Goal: Contribute content

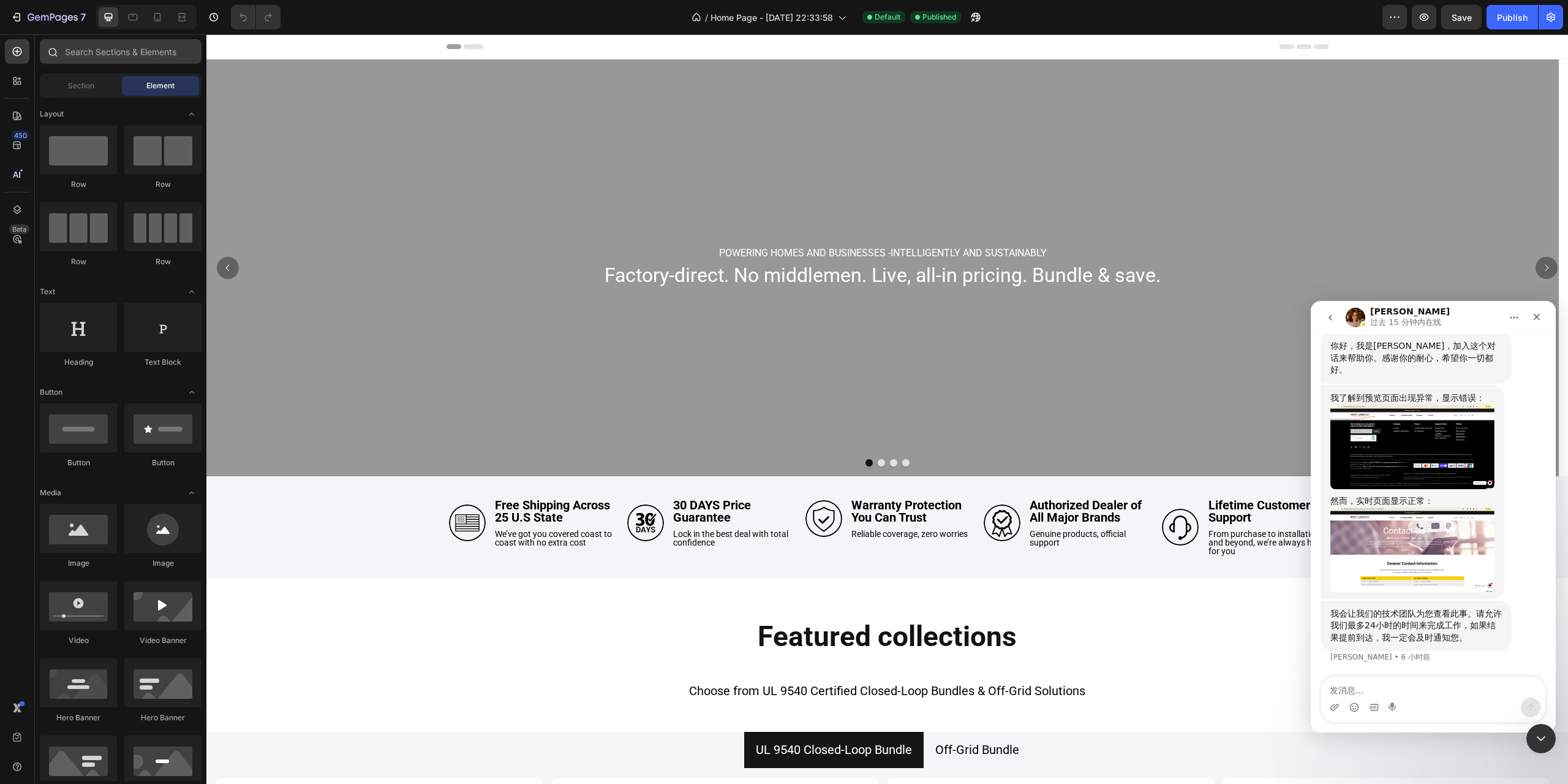
scroll to position [3256, 0]
click at [157, 19] on icon at bounding box center [157, 19] width 3 height 1
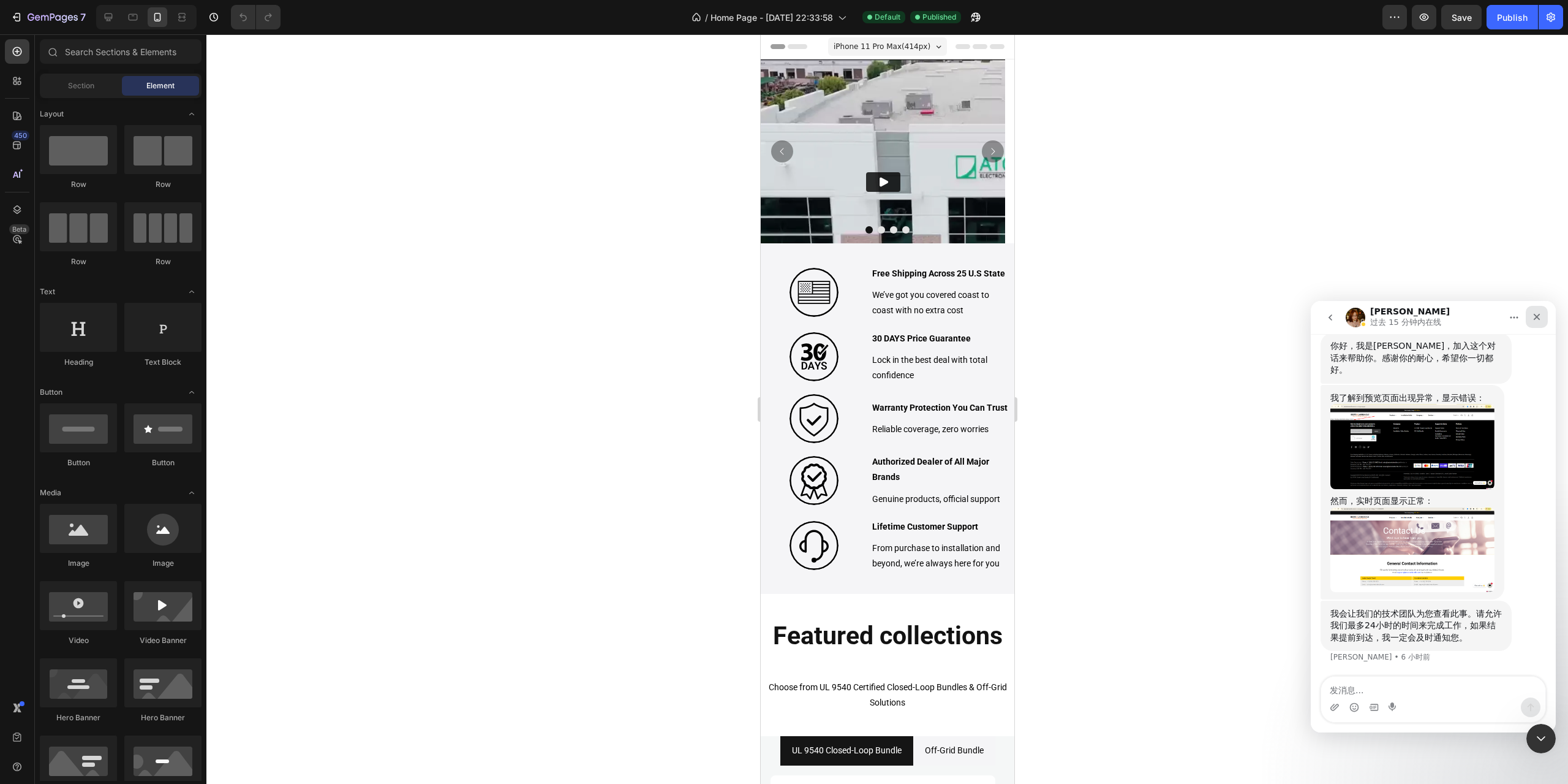
click at [1534, 315] on icon "关闭" at bounding box center [1537, 317] width 6 height 6
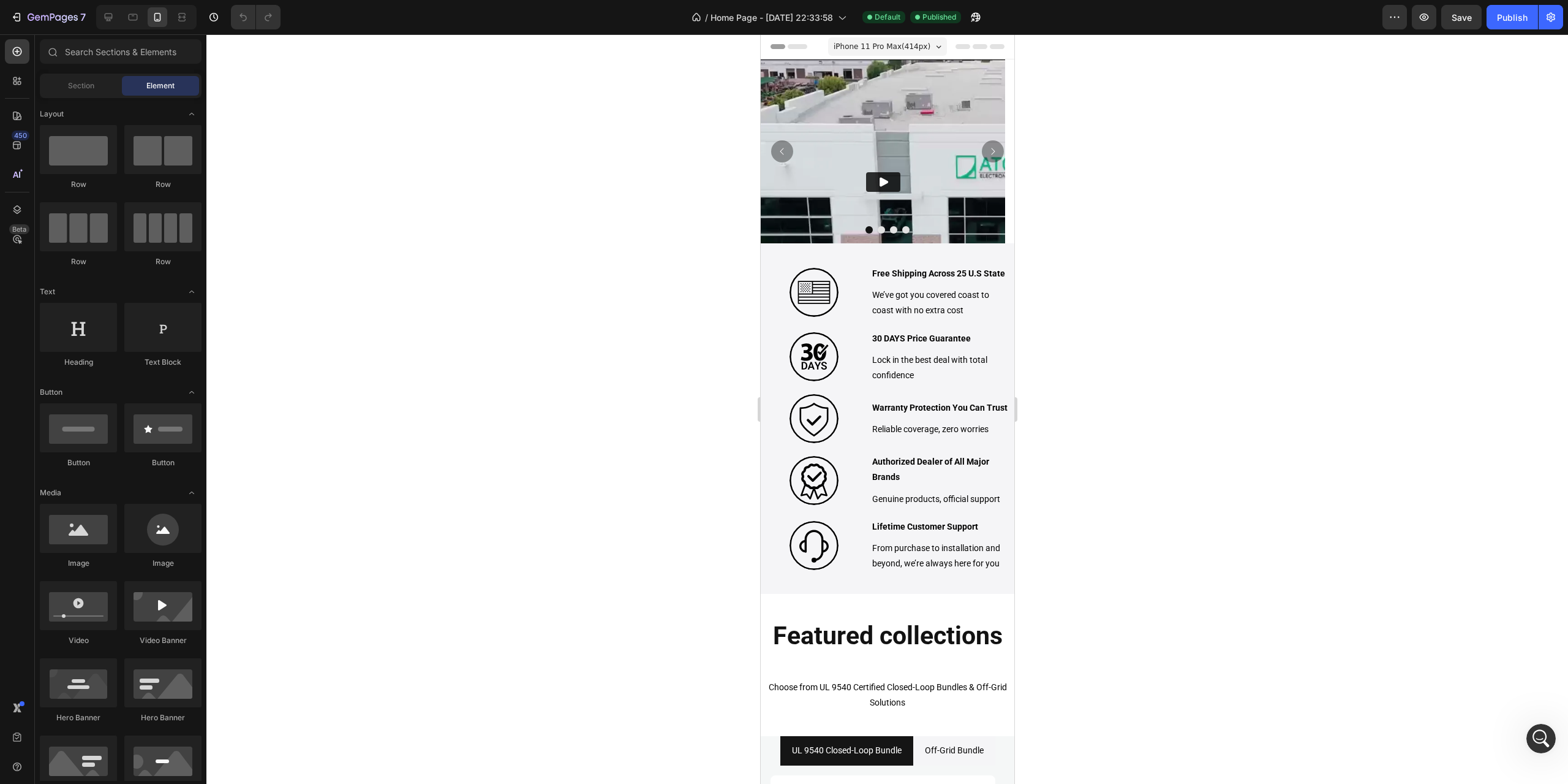
scroll to position [3256, 0]
click at [820, 91] on img at bounding box center [882, 181] width 244 height 244
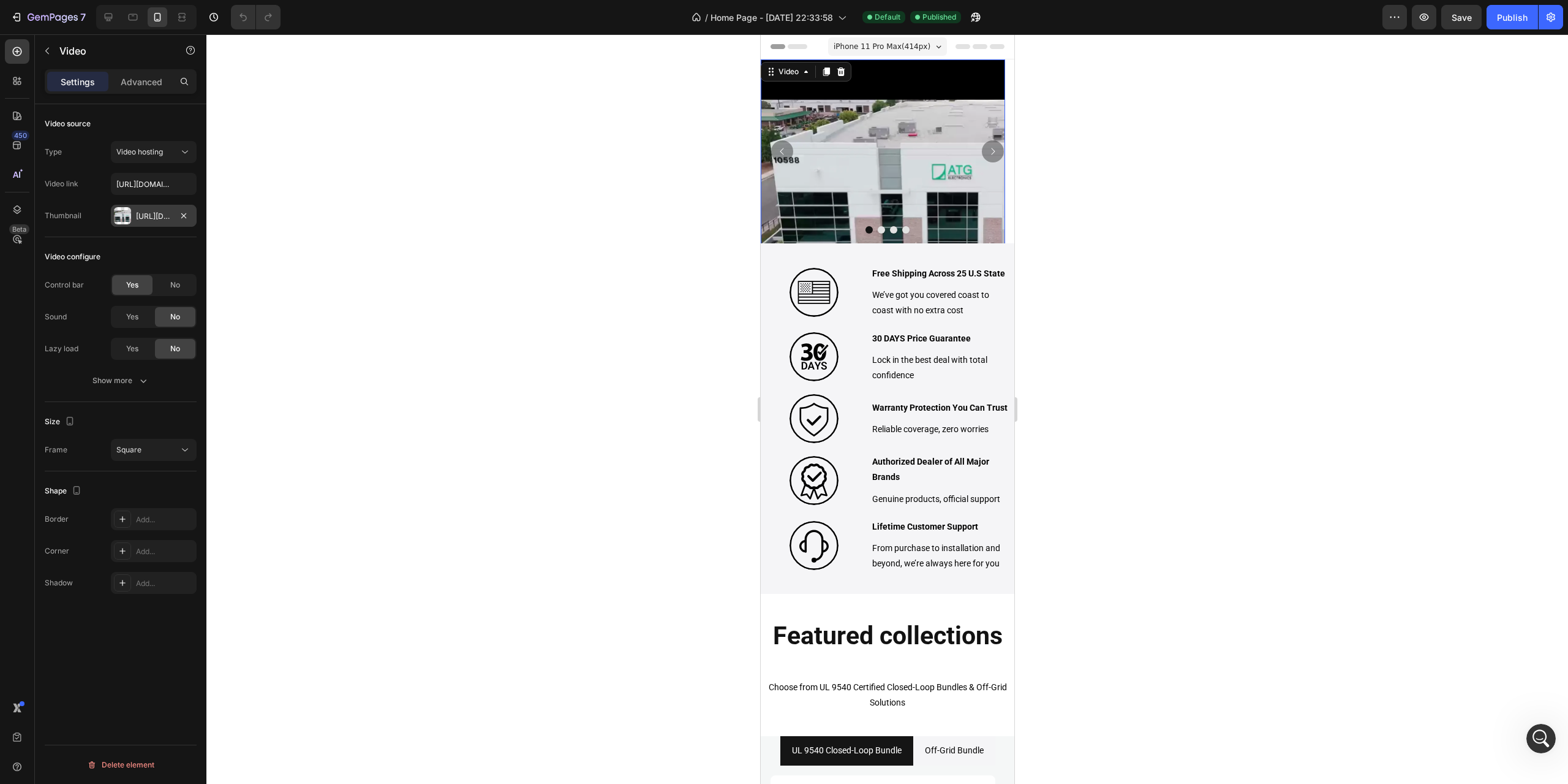
click at [140, 220] on div "[URL][DOMAIN_NAME]" at bounding box center [154, 217] width 36 height 11
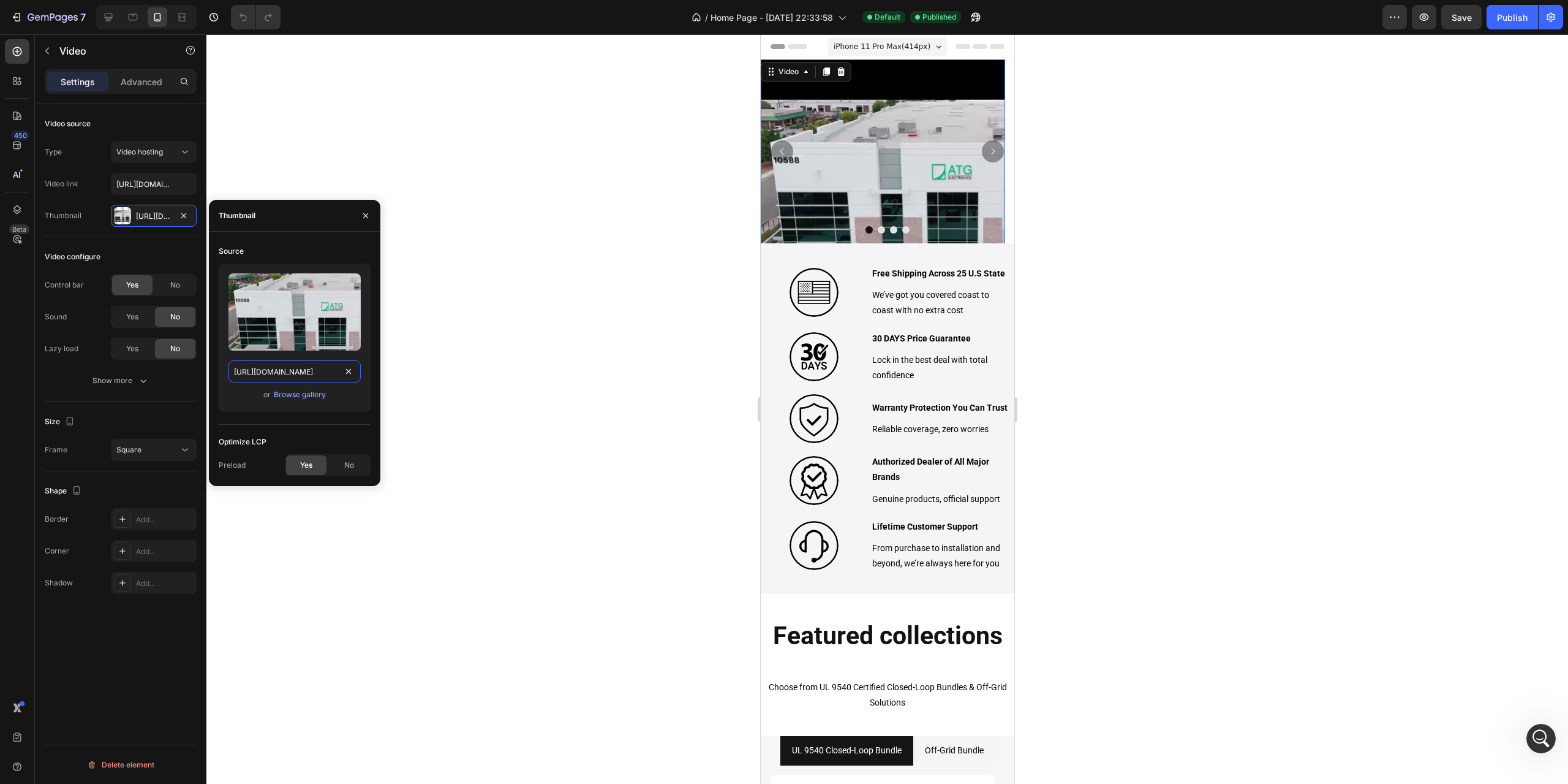
click at [313, 372] on input "[URL][DOMAIN_NAME]" at bounding box center [294, 371] width 133 height 22
click at [309, 396] on div "Browse gallery" at bounding box center [300, 395] width 52 height 11
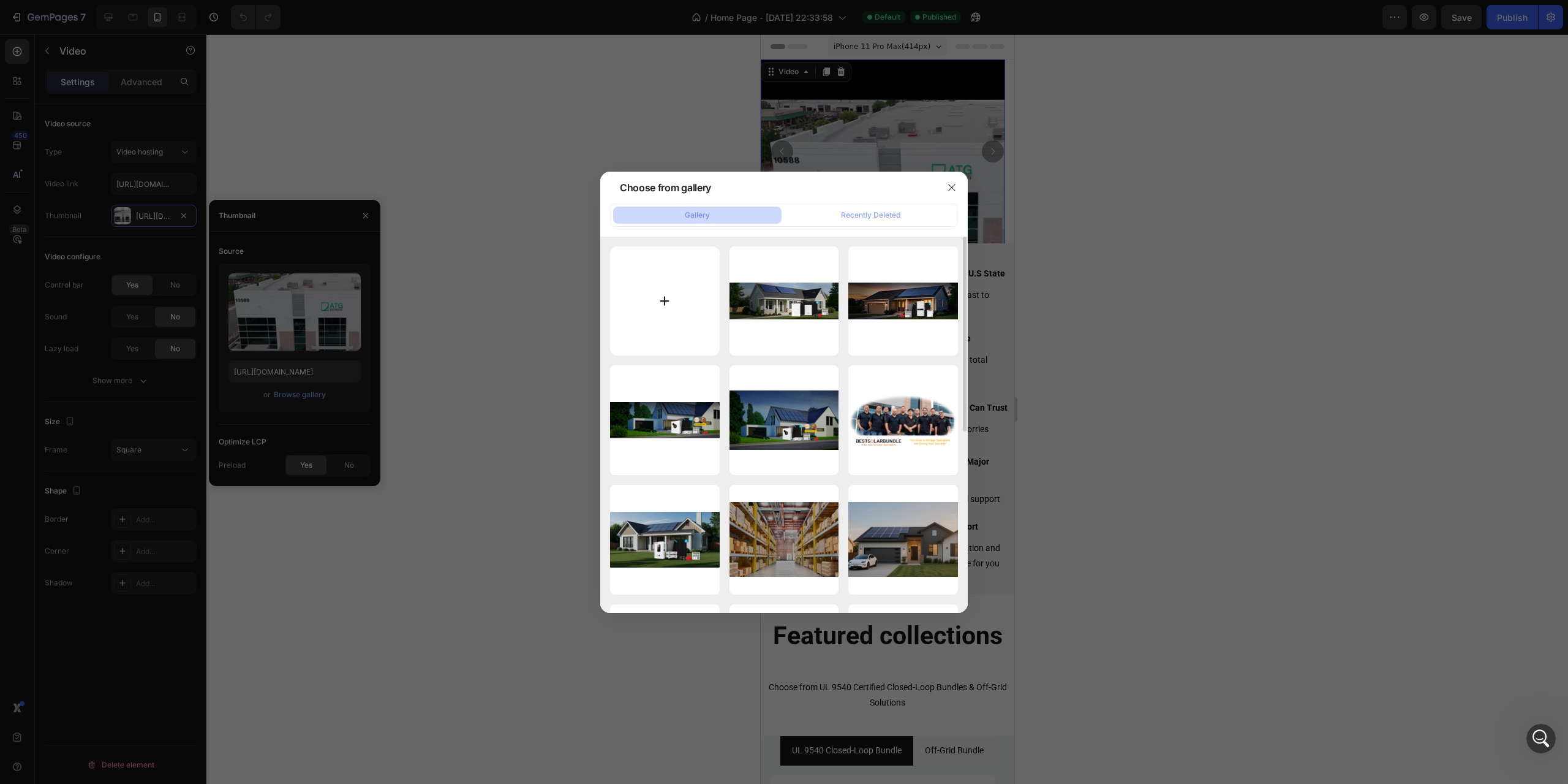
click at [677, 301] on input "file" at bounding box center [665, 301] width 110 height 110
click at [951, 184] on icon "button" at bounding box center [952, 188] width 10 height 10
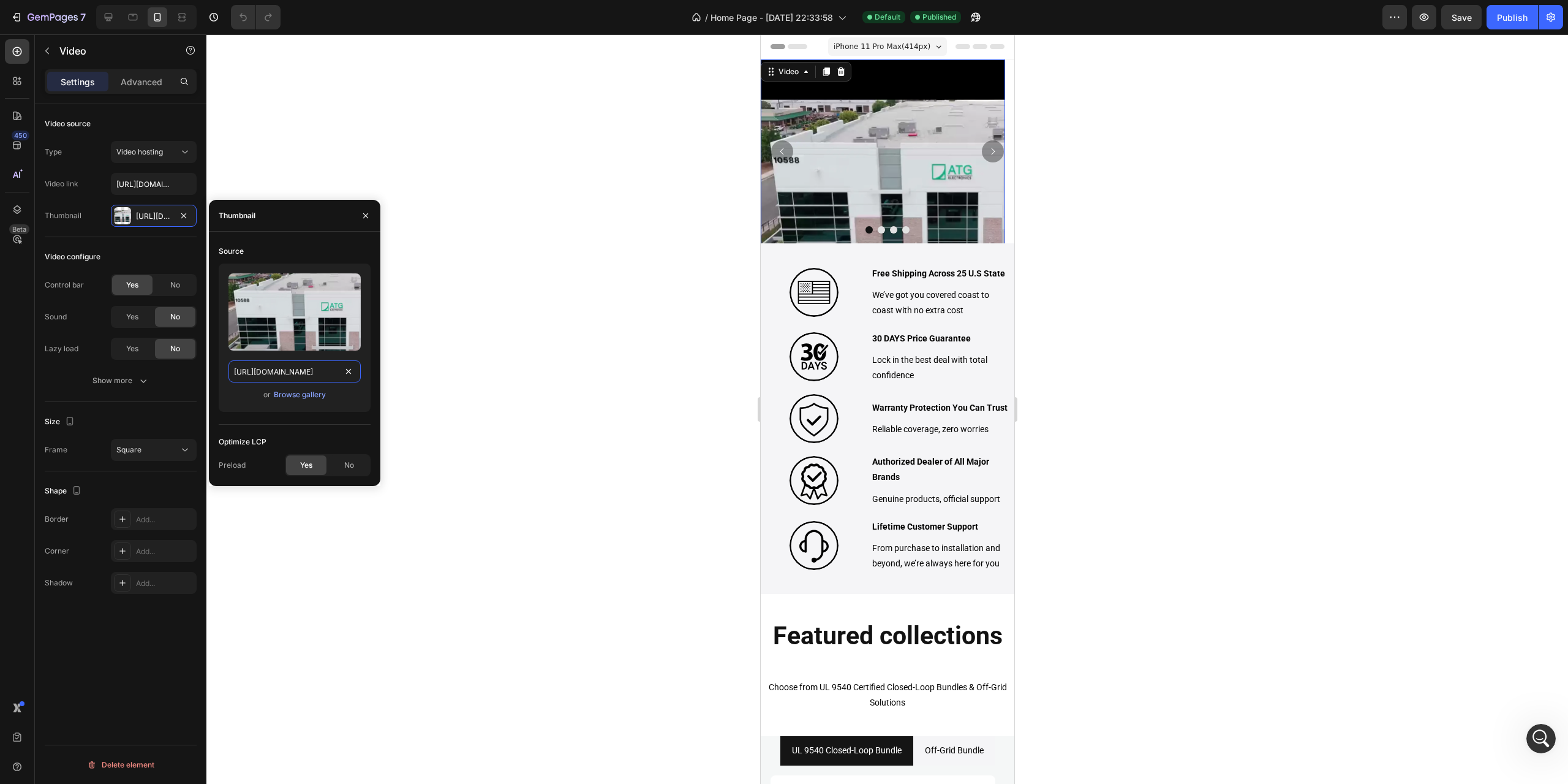
click at [288, 368] on input "[URL][DOMAIN_NAME]" at bounding box center [294, 371] width 133 height 22
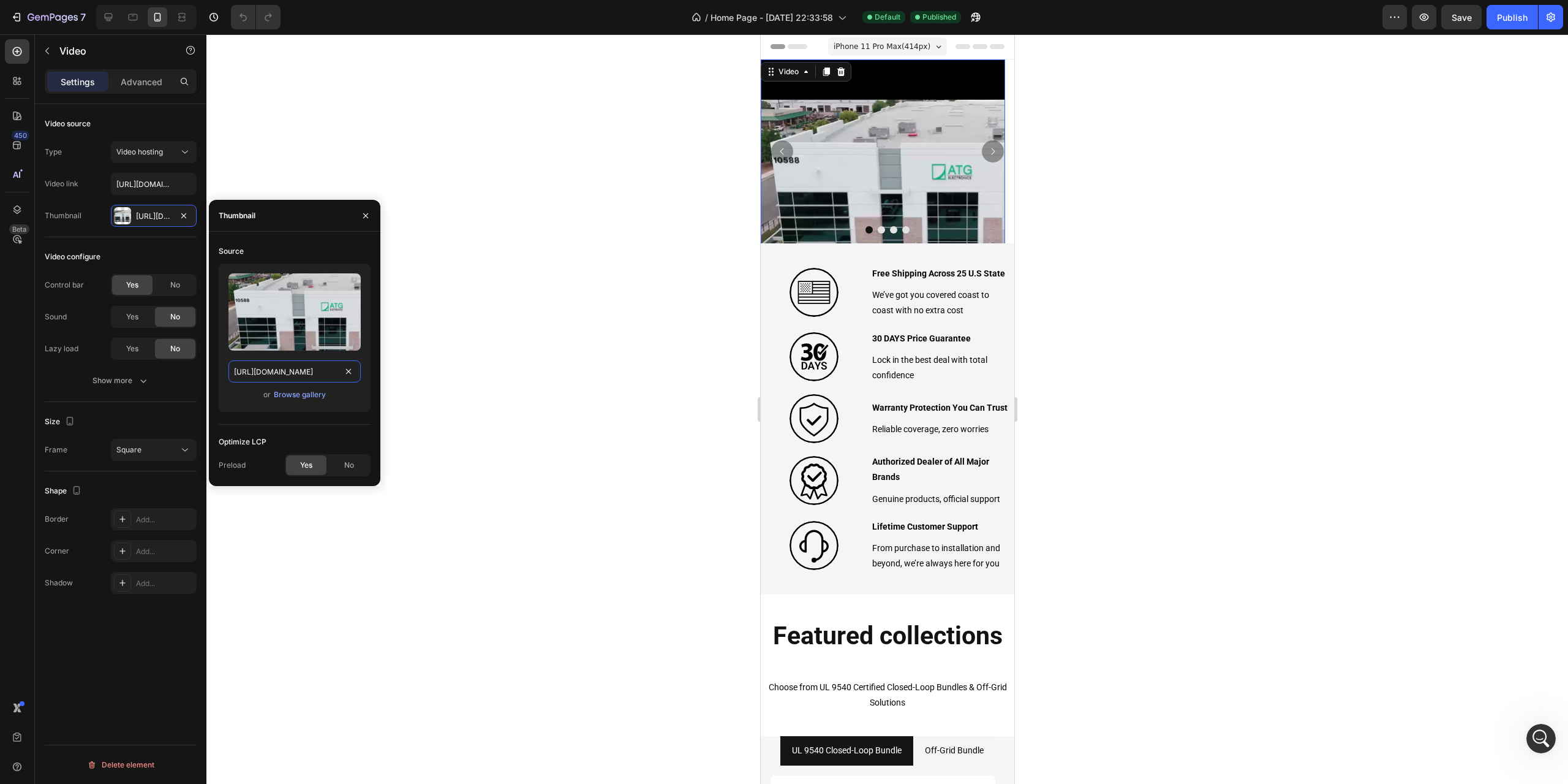
paste input "home_video_Pic445x300.webp?v=1758991346"
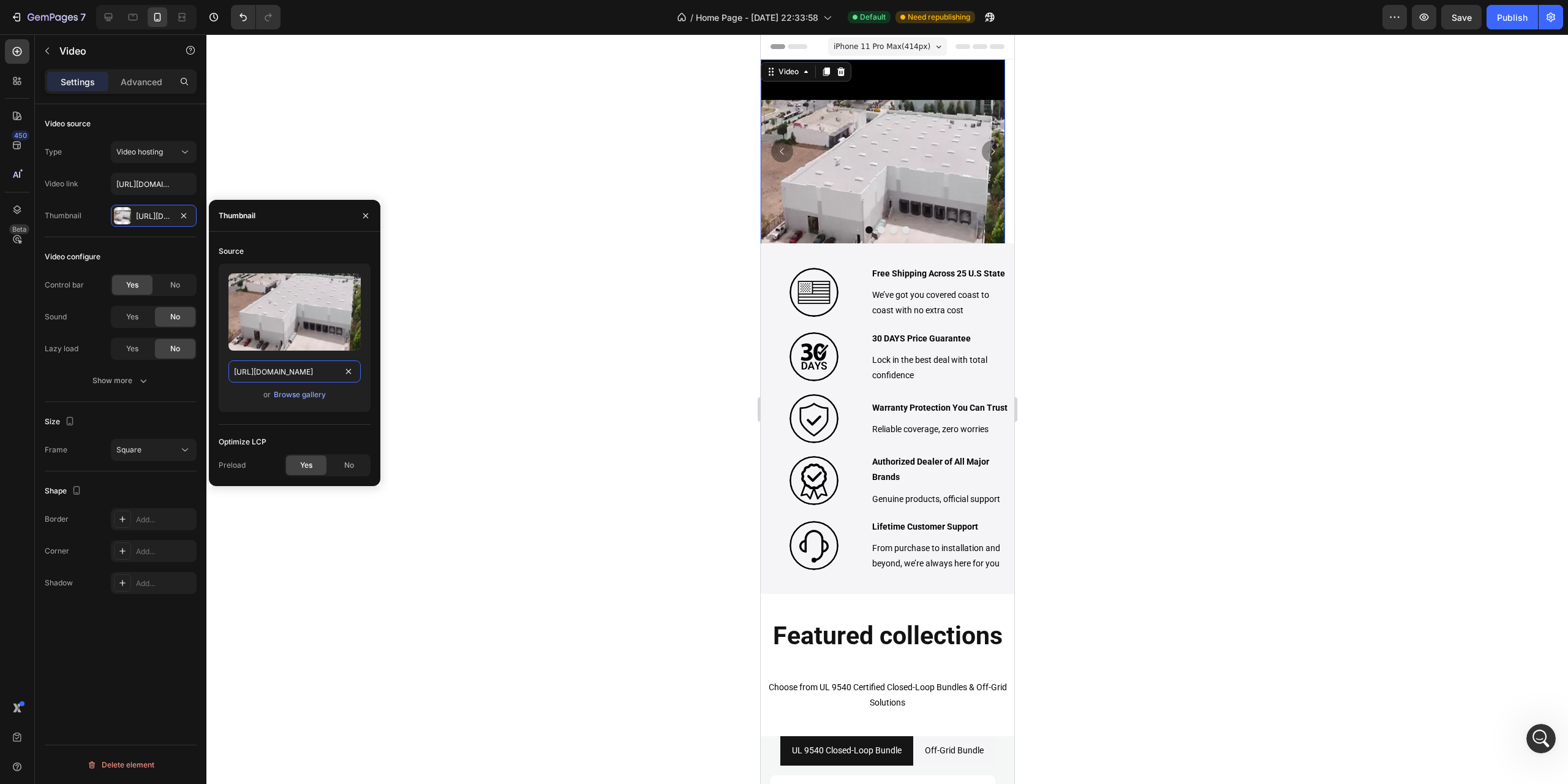
type input "[URL][DOMAIN_NAME]"
click at [305, 466] on span "Yes" at bounding box center [305, 466] width 12 height 11
click at [366, 217] on icon "button" at bounding box center [366, 216] width 10 height 10
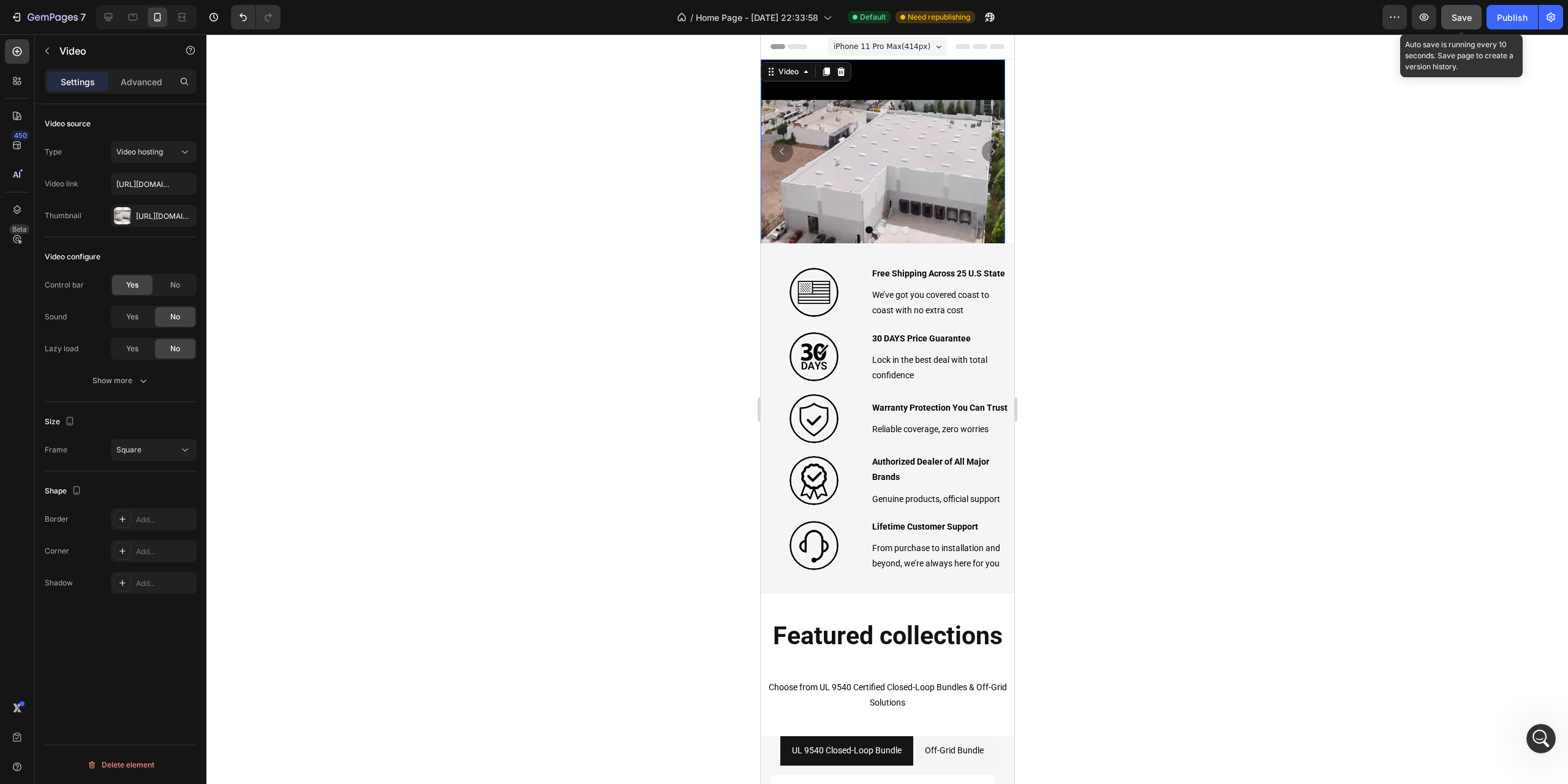
click at [1463, 21] on span "Save" at bounding box center [1462, 16] width 20 height 10
click at [1506, 17] on div "Publish" at bounding box center [1513, 17] width 31 height 13
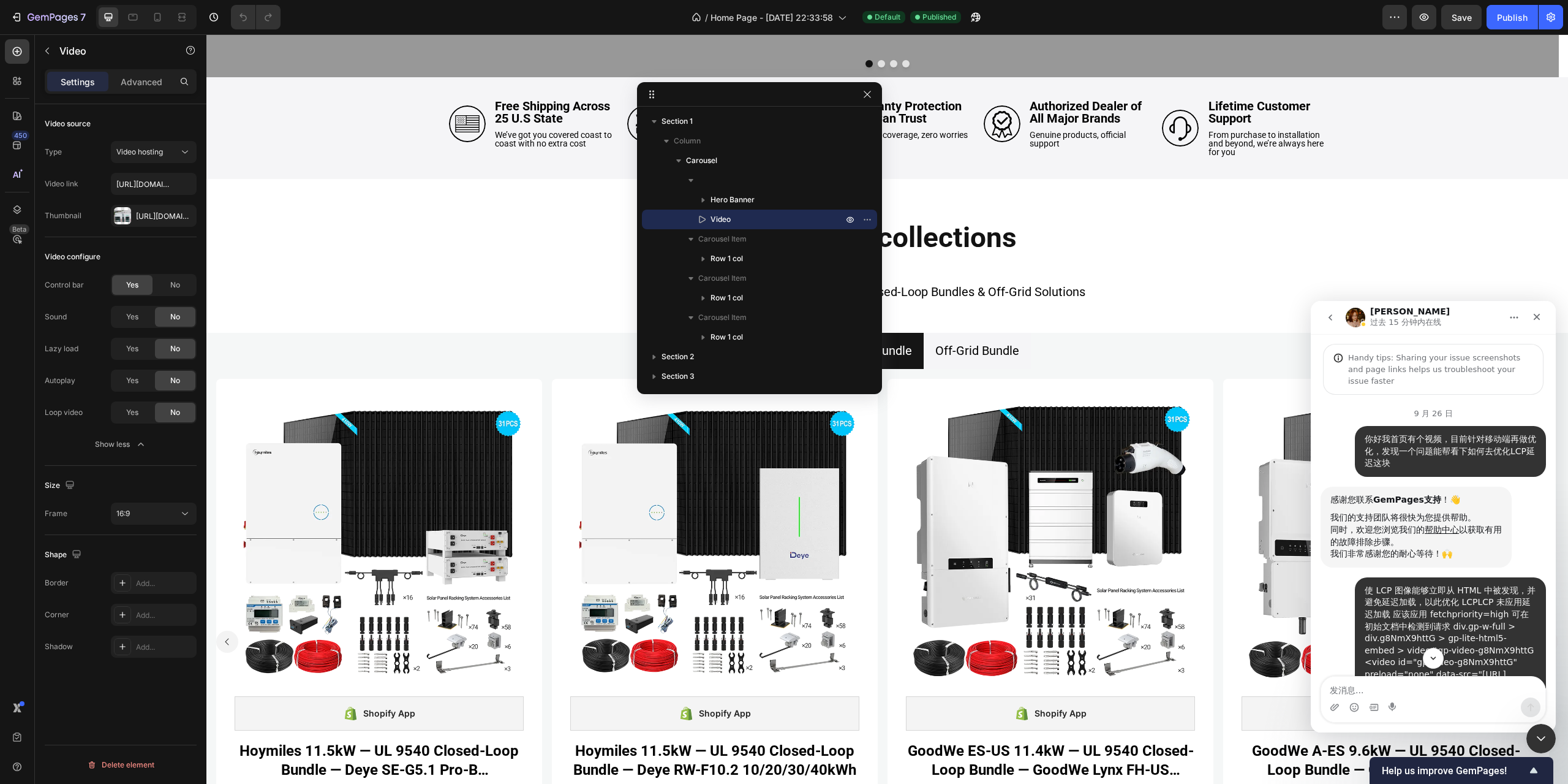
scroll to position [2030, 0]
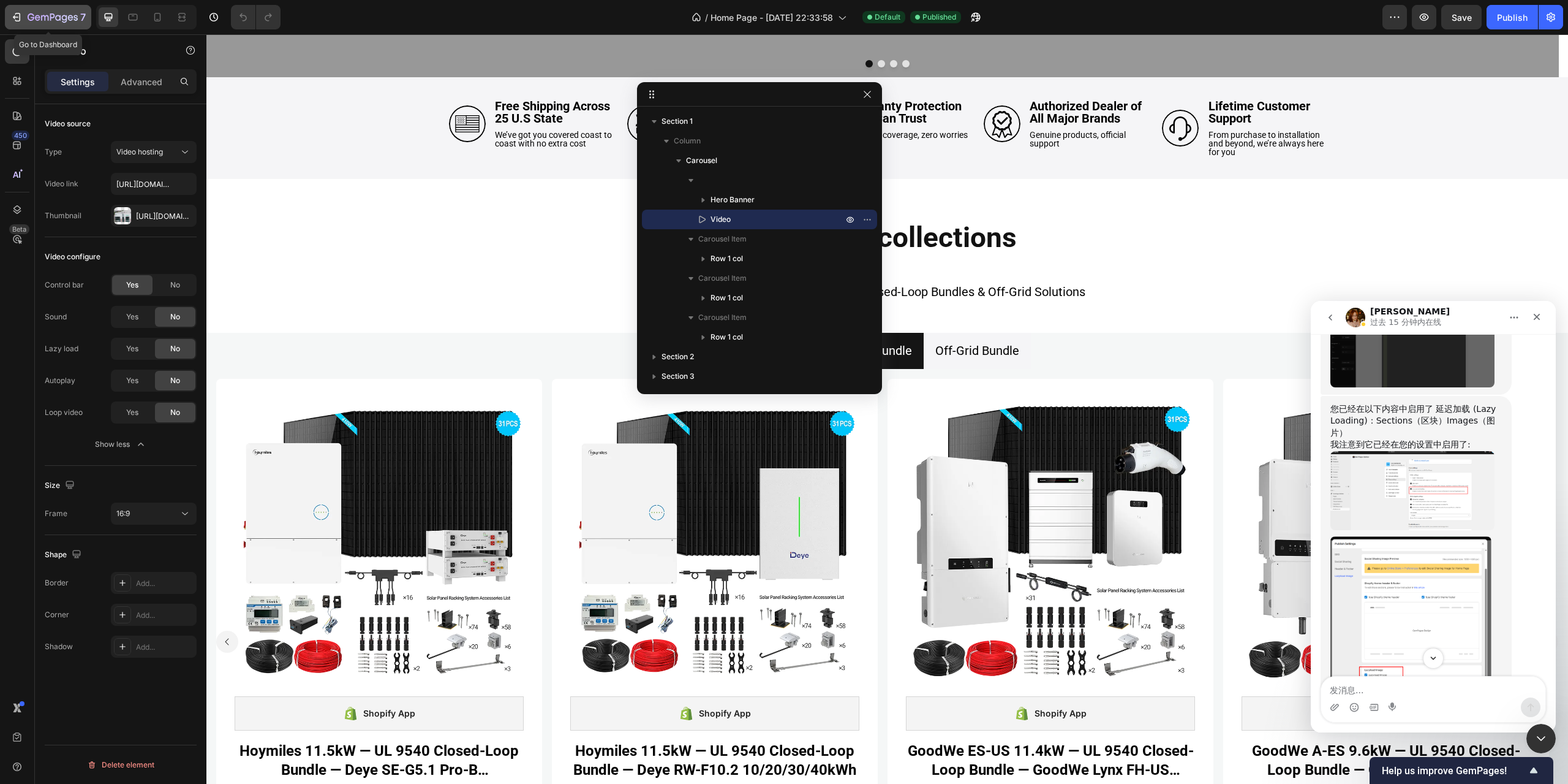
click at [23, 15] on div "7" at bounding box center [48, 17] width 75 height 15
